Goal: Information Seeking & Learning: Learn about a topic

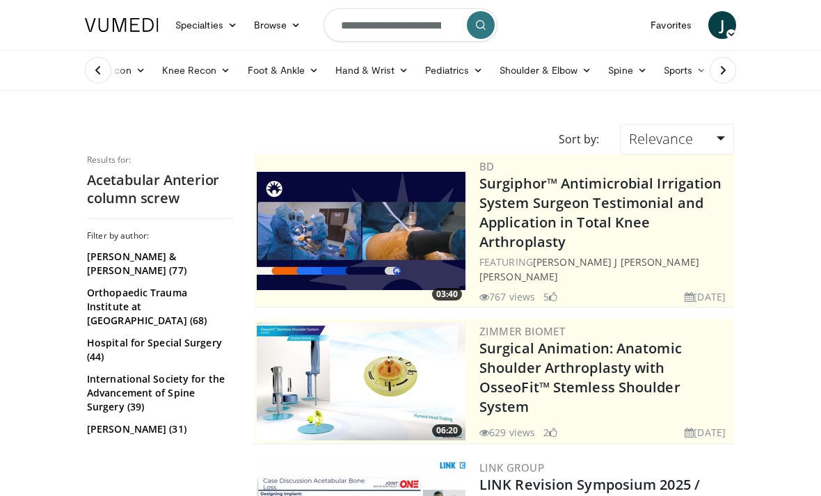
click at [454, 35] on form "**********" at bounding box center [411, 25] width 174 height 50
click at [450, 23] on icon "button" at bounding box center [450, 24] width 11 height 11
click at [387, 36] on input "**********" at bounding box center [411, 24] width 174 height 33
click at [390, 27] on input "**********" at bounding box center [411, 24] width 174 height 33
click at [368, 26] on input "**********" at bounding box center [411, 24] width 174 height 33
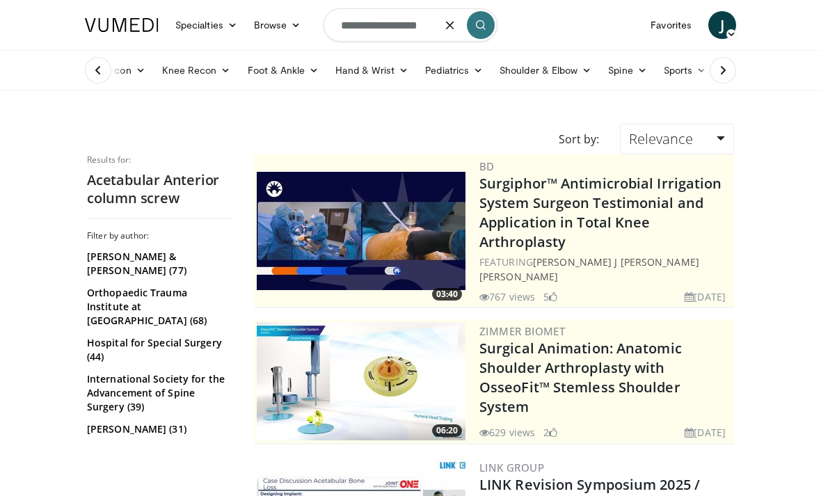
type input "**********"
click at [483, 30] on button "submit" at bounding box center [481, 25] width 28 height 28
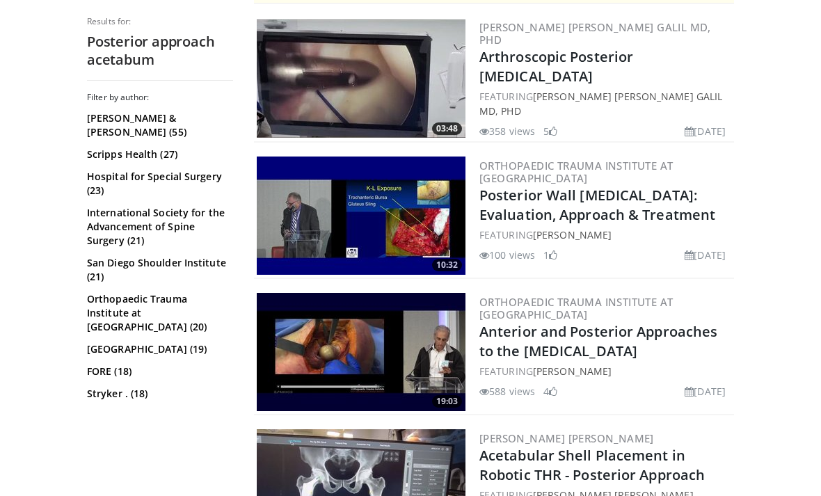
scroll to position [439, 0]
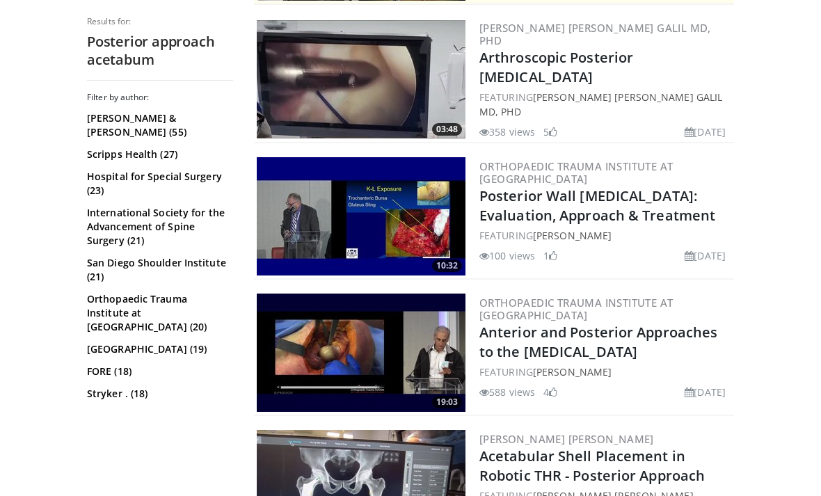
click at [725, 242] on div "Orthopaedic Trauma Institute at UCSF Posterior Wall Fractures: Evaluation, Appr…" at bounding box center [606, 217] width 252 height 118
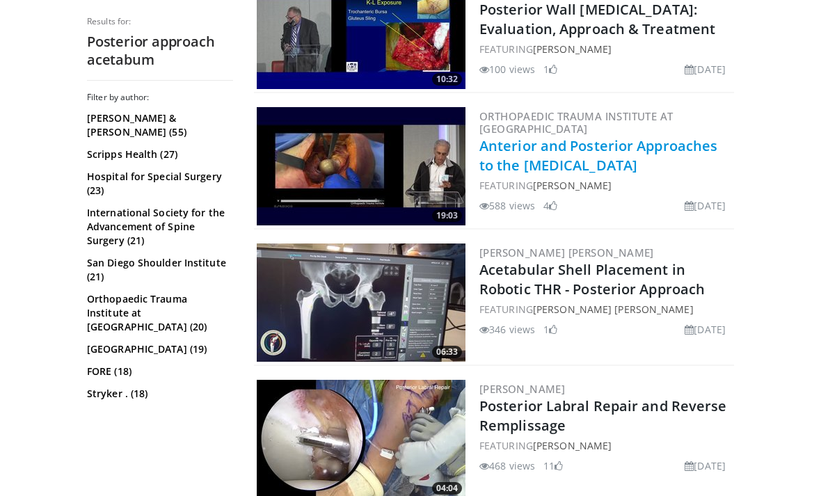
click at [681, 136] on link "Anterior and Posterior Approaches to the Acetabulum" at bounding box center [599, 155] width 238 height 38
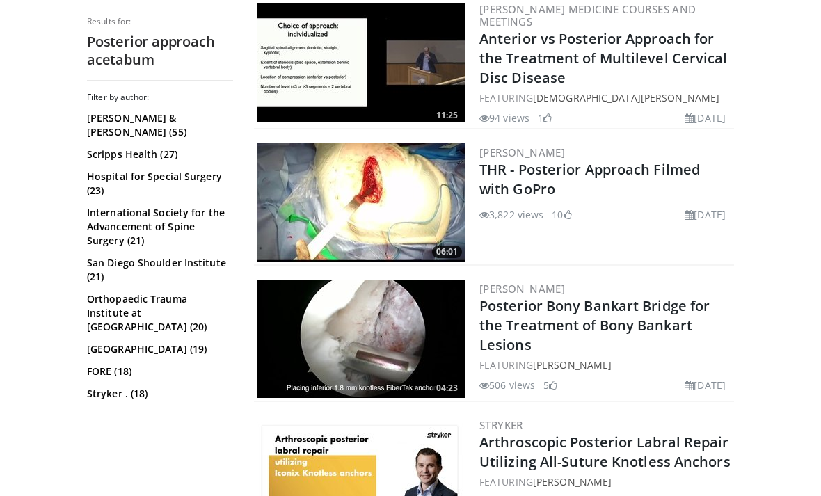
scroll to position [1278, 0]
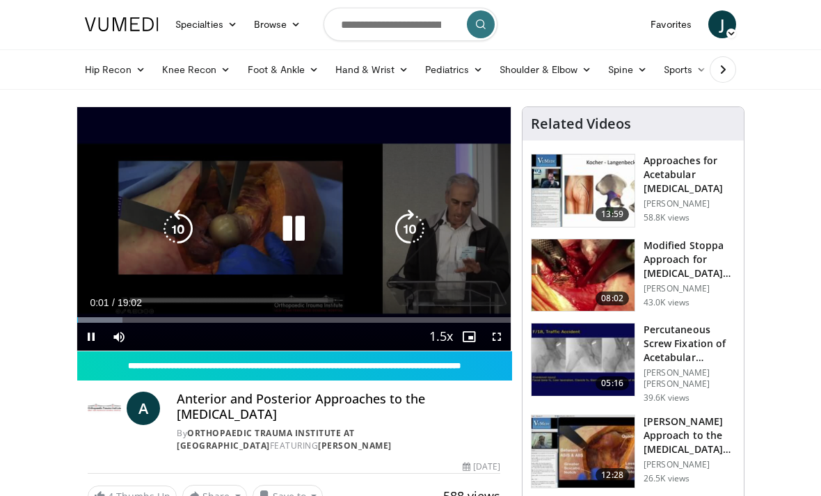
scroll to position [1, 0]
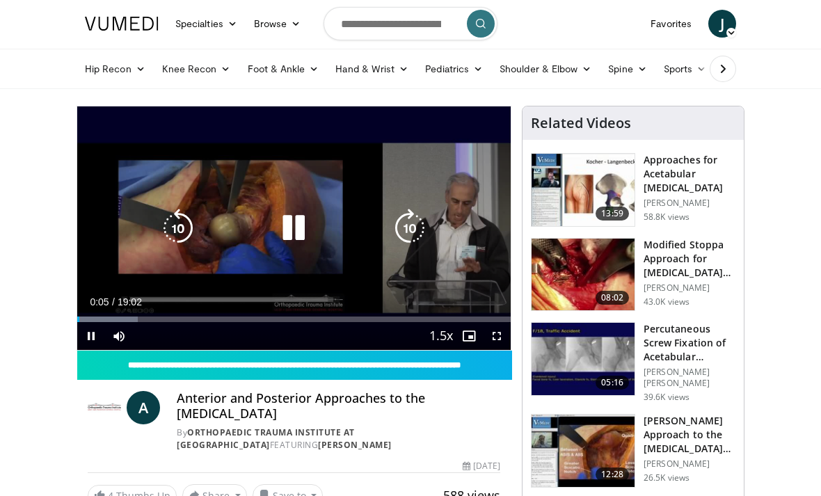
click at [97, 321] on div "Progress Bar" at bounding box center [107, 320] width 61 height 6
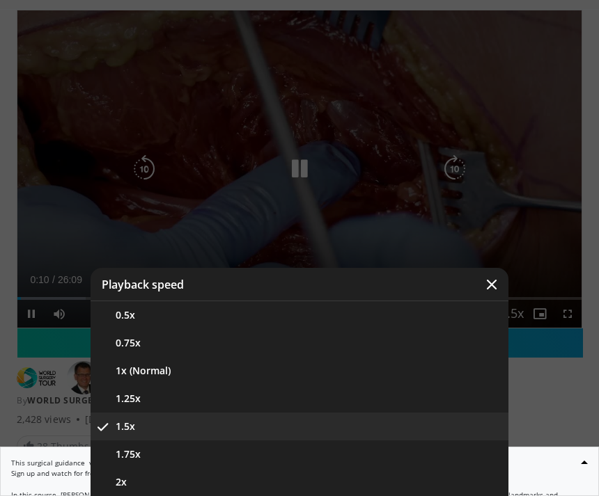
scroll to position [33, 0]
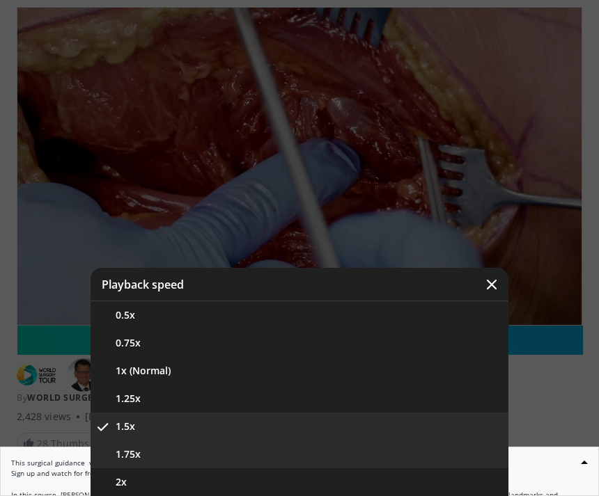
click at [150, 468] on button "1.75x" at bounding box center [299, 455] width 418 height 28
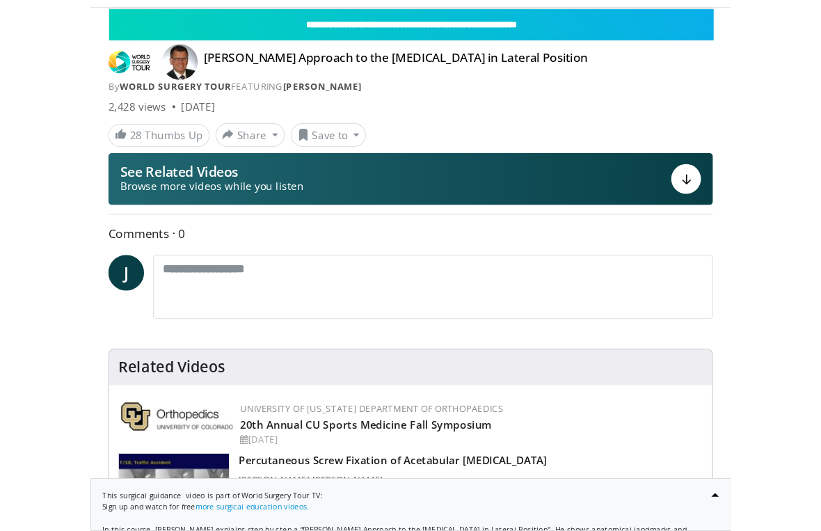
scroll to position [17, 0]
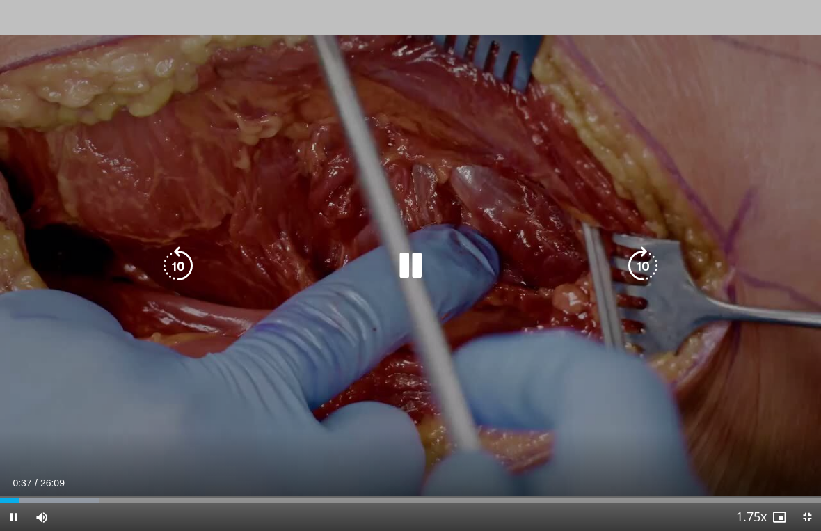
click at [598, 279] on icon "Video Player" at bounding box center [643, 265] width 39 height 39
click at [598, 274] on icon "Video Player" at bounding box center [643, 265] width 39 height 39
click at [598, 255] on icon "Video Player" at bounding box center [643, 265] width 39 height 39
click at [598, 256] on icon "Video Player" at bounding box center [643, 265] width 39 height 39
click at [598, 282] on icon "Video Player" at bounding box center [643, 265] width 39 height 39
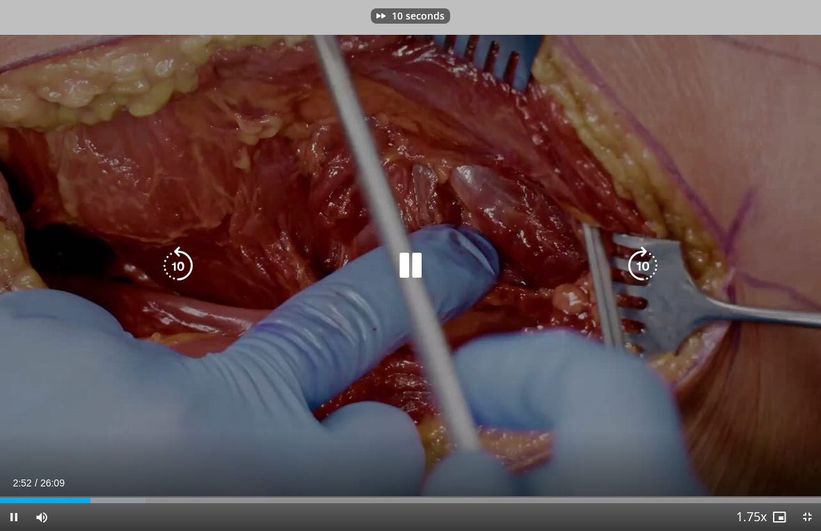
click at [598, 271] on icon "Video Player" at bounding box center [643, 265] width 39 height 39
click at [598, 278] on icon "Video Player" at bounding box center [643, 265] width 39 height 39
click at [598, 262] on icon "Video Player" at bounding box center [643, 265] width 39 height 39
click at [598, 258] on icon "Video Player" at bounding box center [643, 265] width 39 height 39
click at [598, 266] on icon "Video Player" at bounding box center [643, 265] width 39 height 39
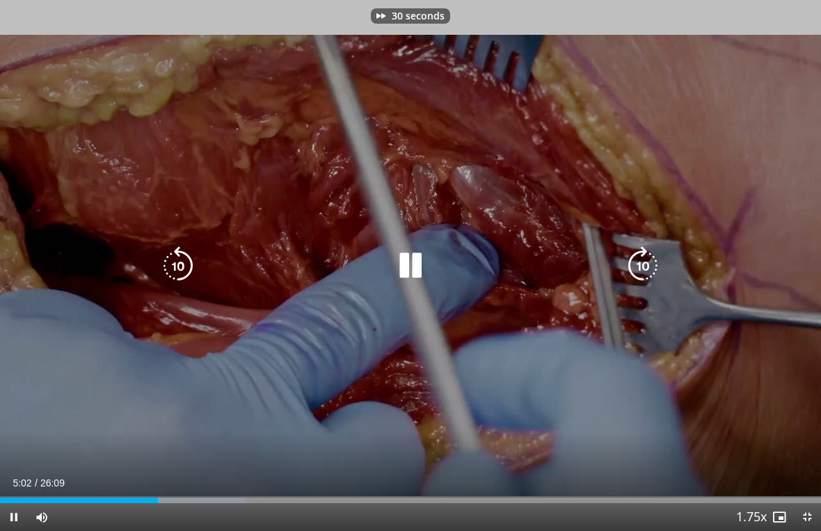
click at [598, 240] on div "30 seconds Tap to unmute" at bounding box center [410, 265] width 821 height 531
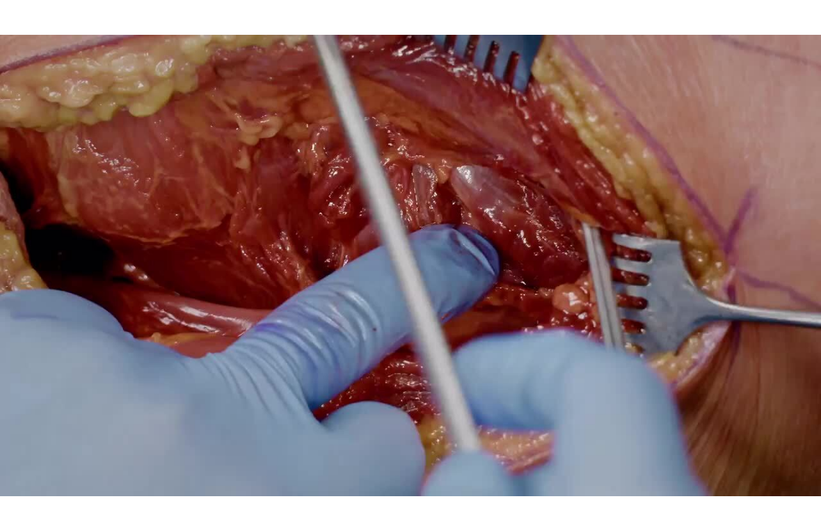
click at [122, 75] on div "30 seconds Tap to unmute" at bounding box center [410, 265] width 821 height 531
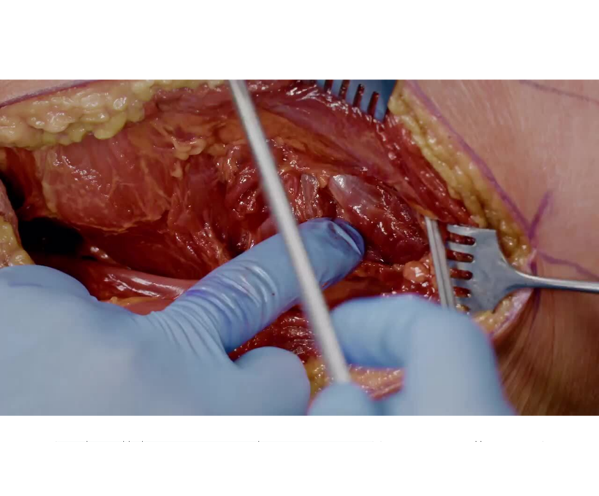
scroll to position [33, 0]
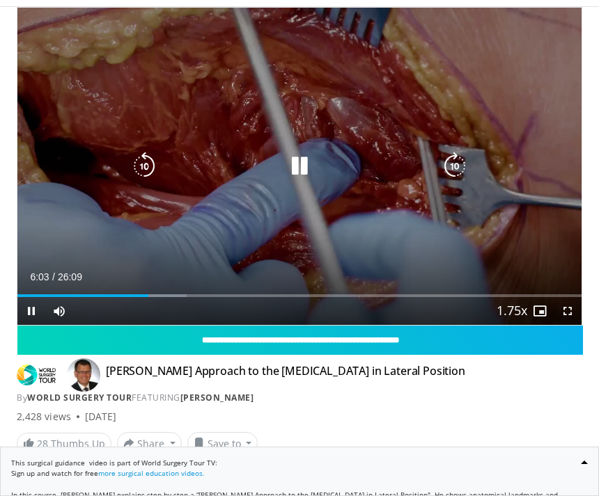
click at [297, 167] on icon "Video Player" at bounding box center [299, 166] width 28 height 28
